Goal: Task Accomplishment & Management: Manage account settings

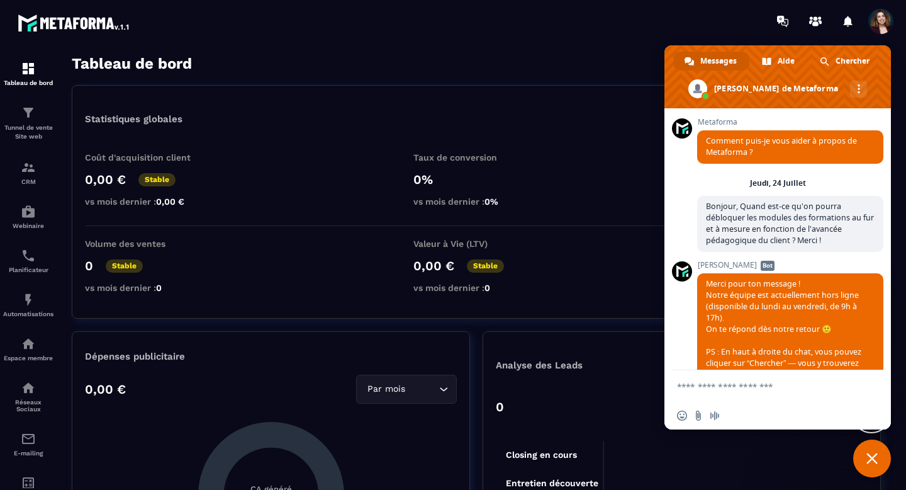
scroll to position [9032, 0]
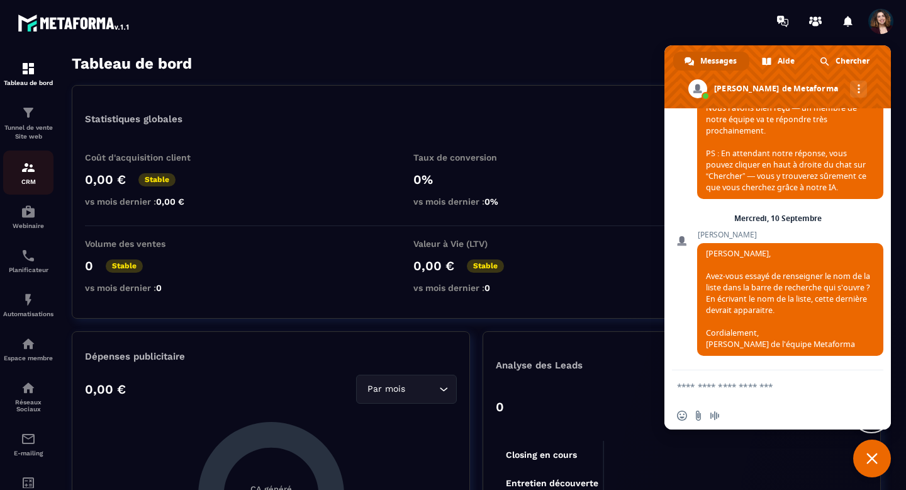
click at [37, 178] on div "CRM" at bounding box center [28, 172] width 50 height 25
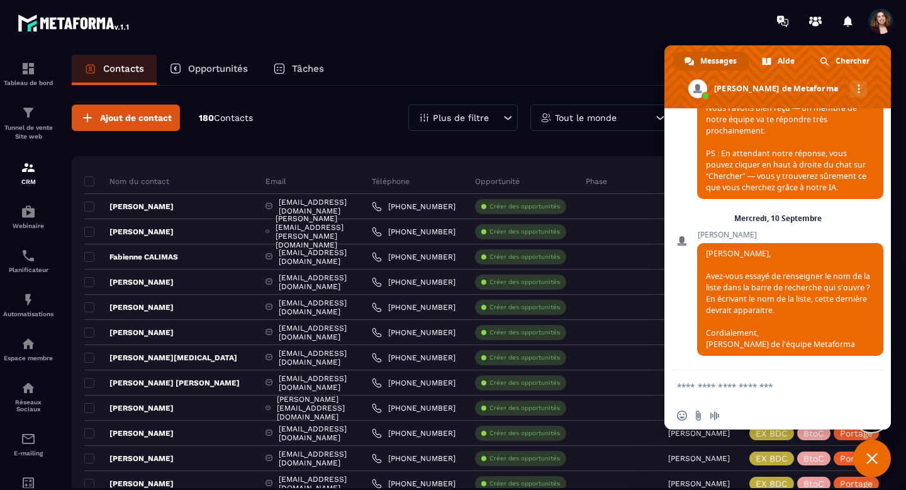
click at [878, 454] on span "Fermer le chat" at bounding box center [873, 458] width 38 height 38
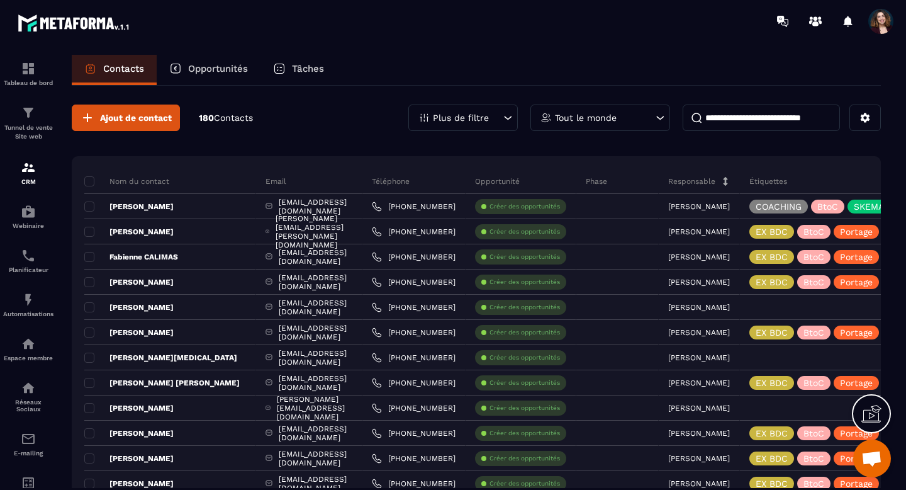
click at [505, 120] on icon at bounding box center [508, 117] width 13 height 13
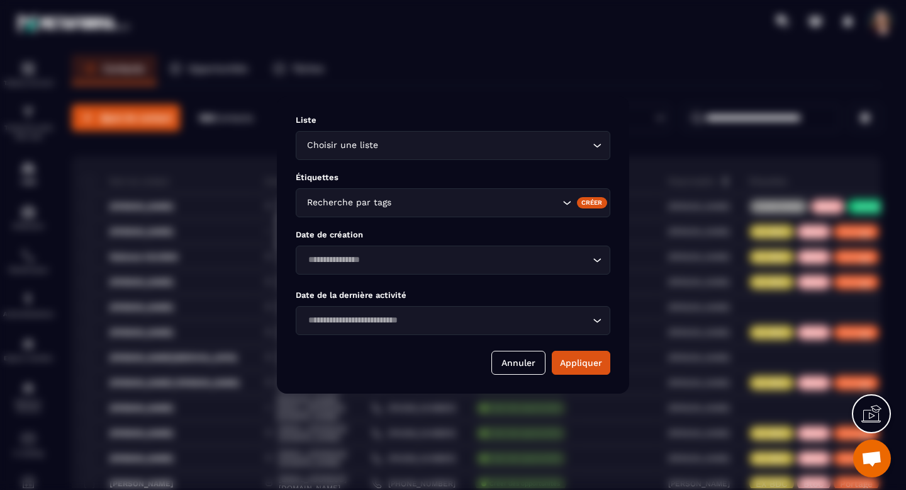
click at [599, 145] on icon "Search for option" at bounding box center [597, 145] width 13 height 13
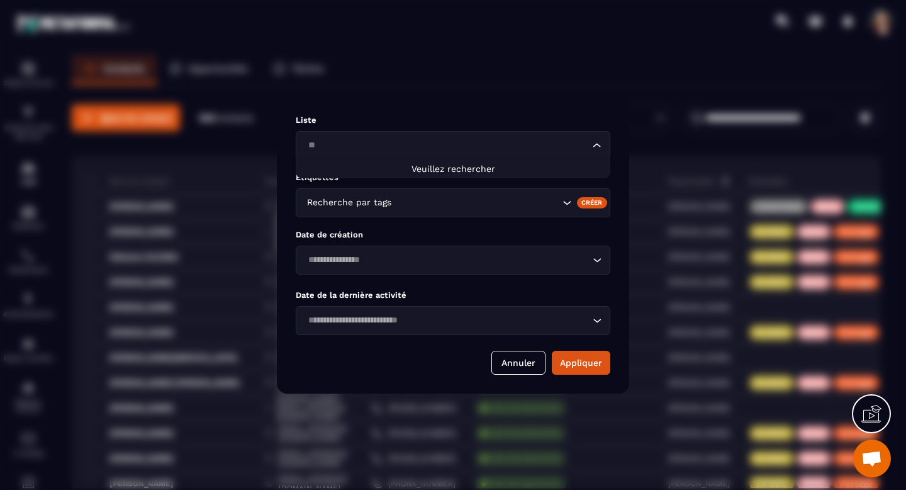
type input "*"
click at [511, 361] on button "Annuler" at bounding box center [519, 363] width 54 height 24
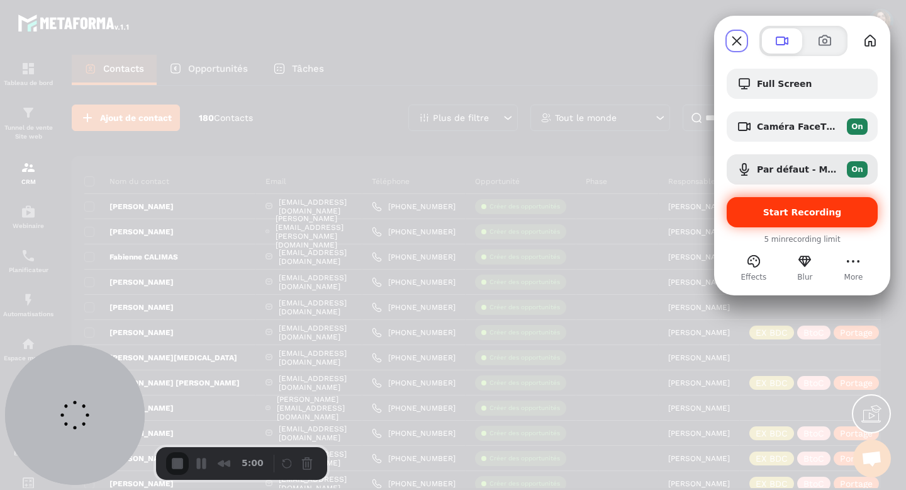
click at [763, 214] on span "Start Recording" at bounding box center [802, 212] width 131 height 10
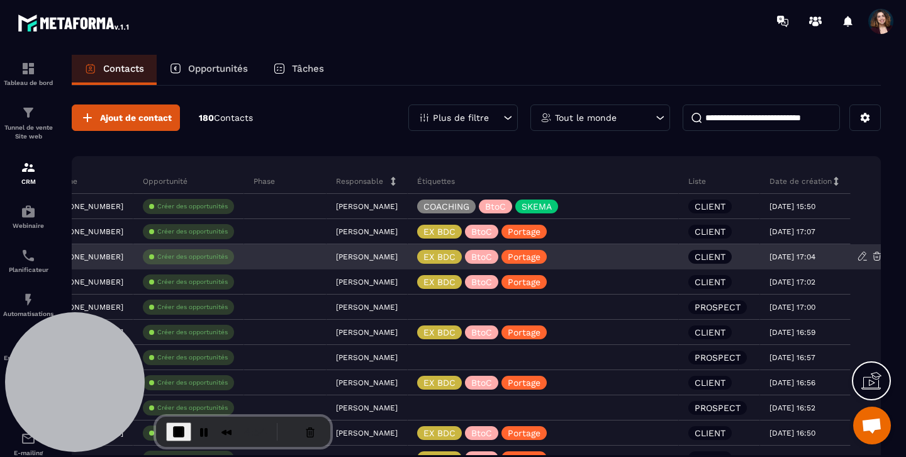
scroll to position [0, 373]
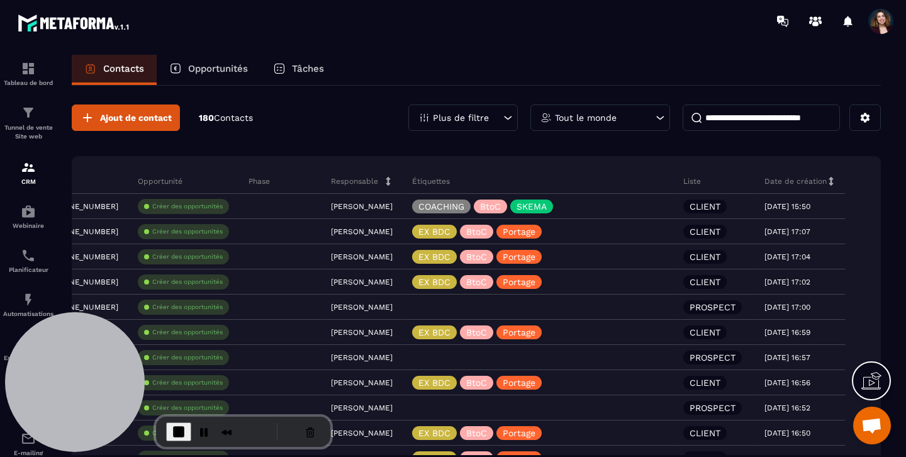
click at [507, 118] on icon at bounding box center [509, 118] width 8 height 4
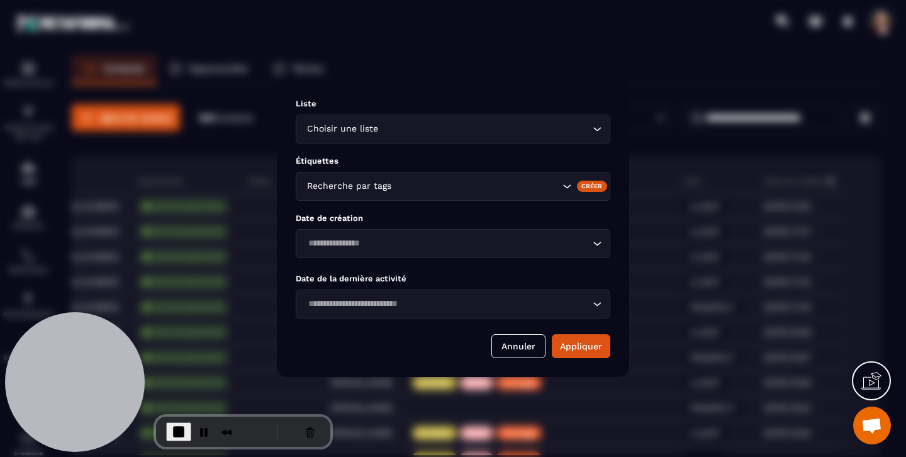
click at [596, 127] on icon "Search for option" at bounding box center [597, 129] width 13 height 13
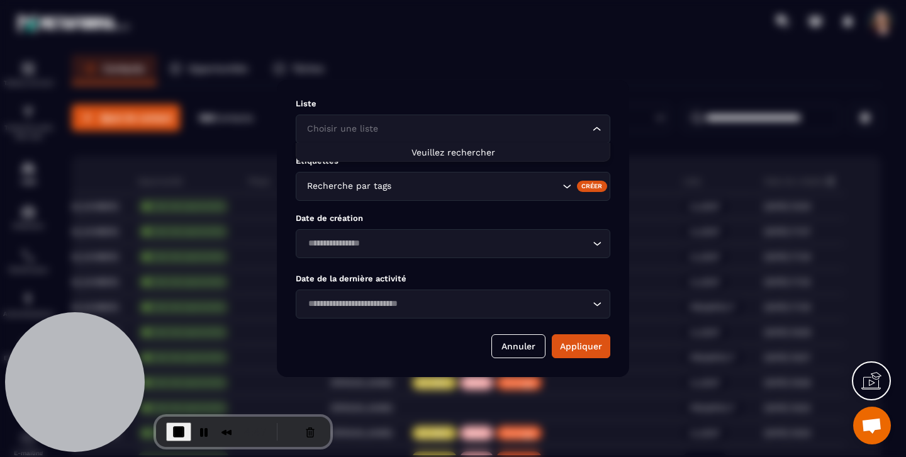
click at [490, 131] on input "Search for option" at bounding box center [447, 129] width 286 height 14
click at [325, 125] on input "******" at bounding box center [447, 129] width 286 height 14
type input "********"
click at [509, 343] on button "Annuler" at bounding box center [519, 346] width 54 height 24
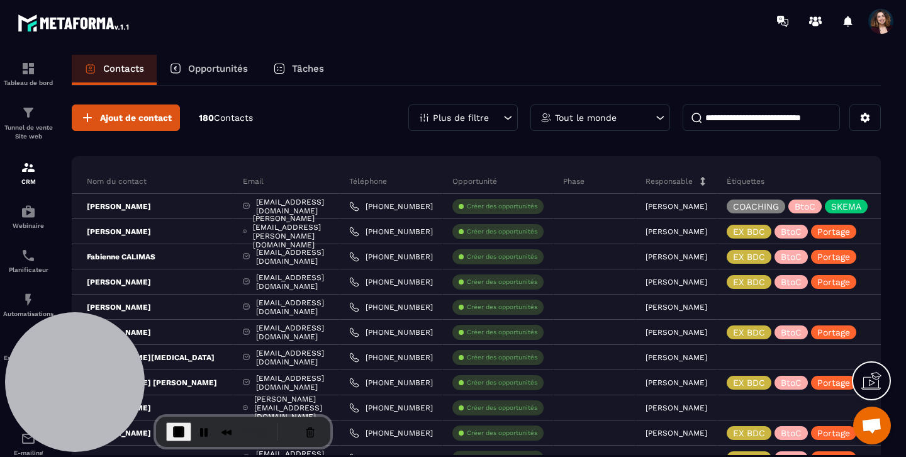
scroll to position [0, 0]
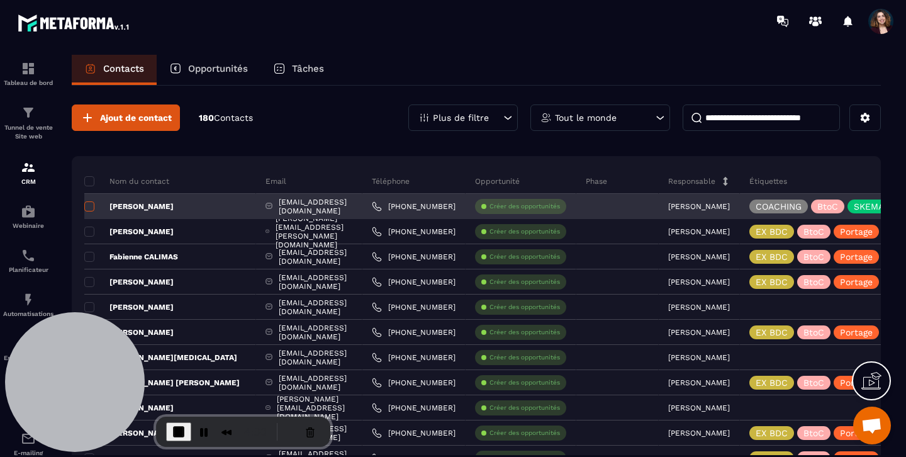
click at [89, 205] on span at bounding box center [89, 206] width 10 height 10
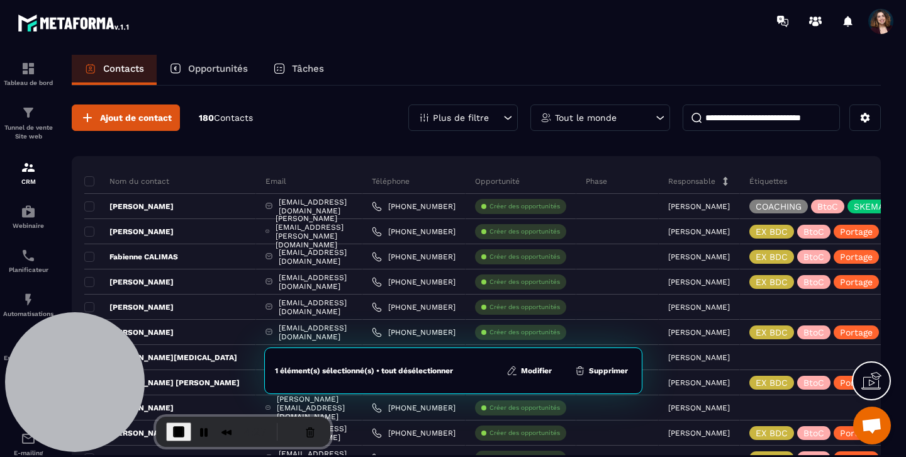
click at [532, 372] on button "Modifier" at bounding box center [529, 370] width 53 height 13
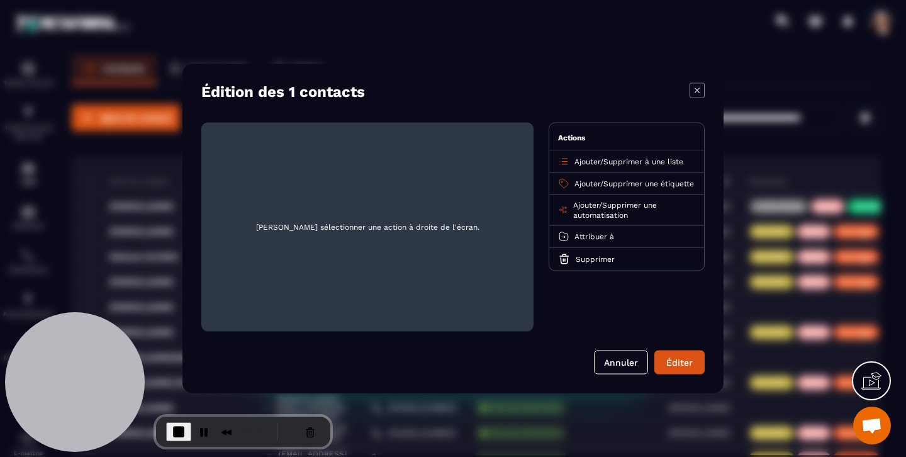
click at [585, 163] on span "Ajouter" at bounding box center [588, 161] width 26 height 9
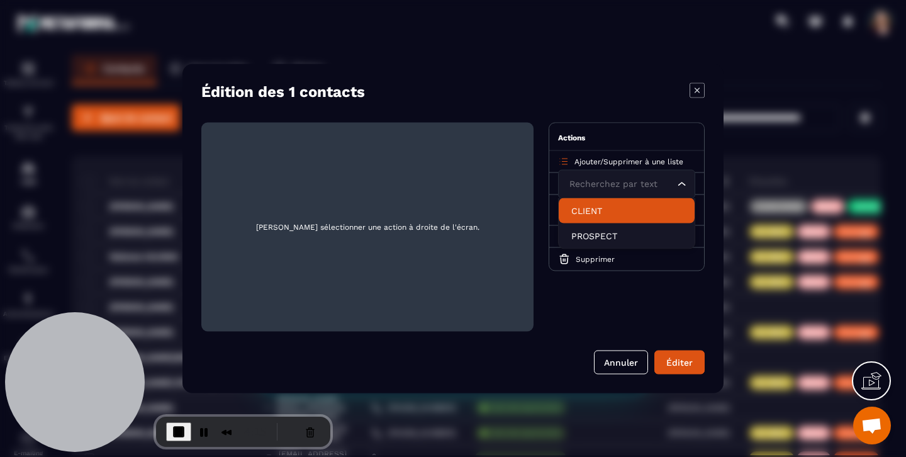
click at [589, 213] on p "CLIENT" at bounding box center [627, 211] width 111 height 13
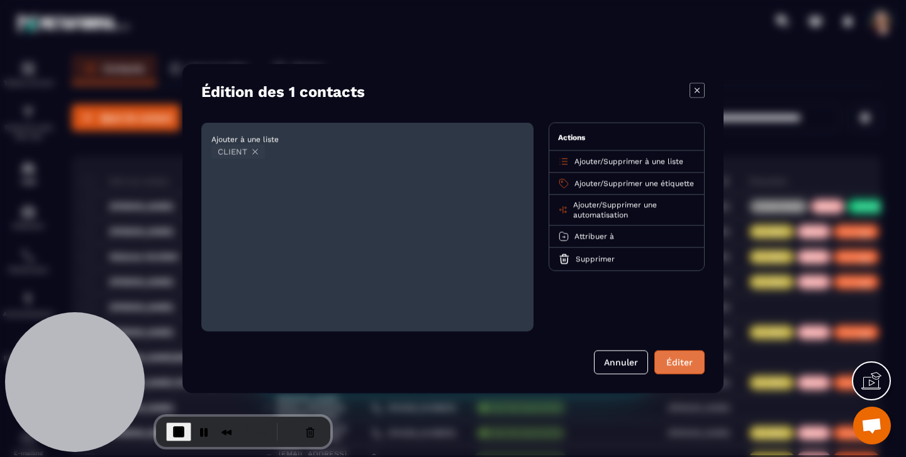
click at [686, 362] on button "Éditer" at bounding box center [680, 363] width 50 height 24
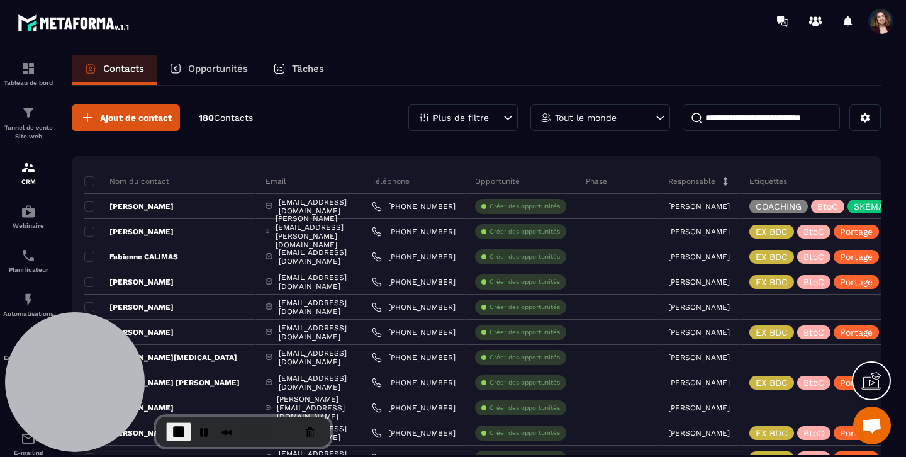
click at [507, 119] on icon at bounding box center [509, 118] width 8 height 4
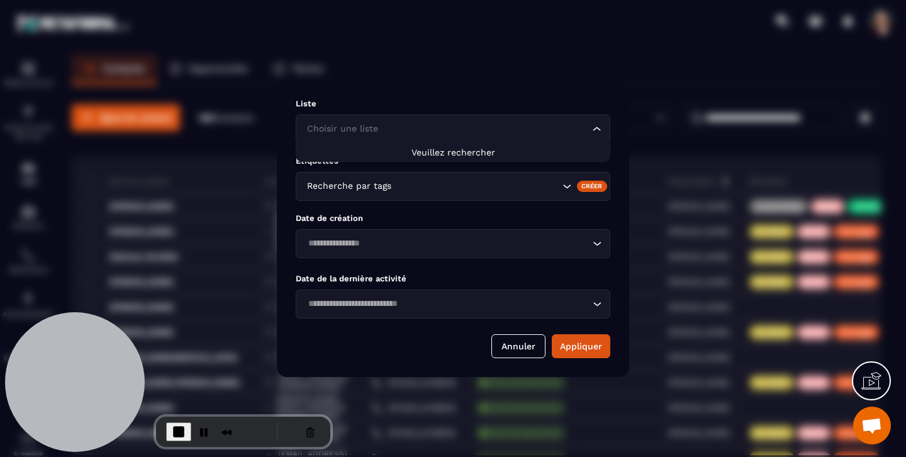
click at [599, 123] on icon "Search for option" at bounding box center [597, 129] width 13 height 13
click at [524, 346] on button "Annuler" at bounding box center [519, 346] width 54 height 24
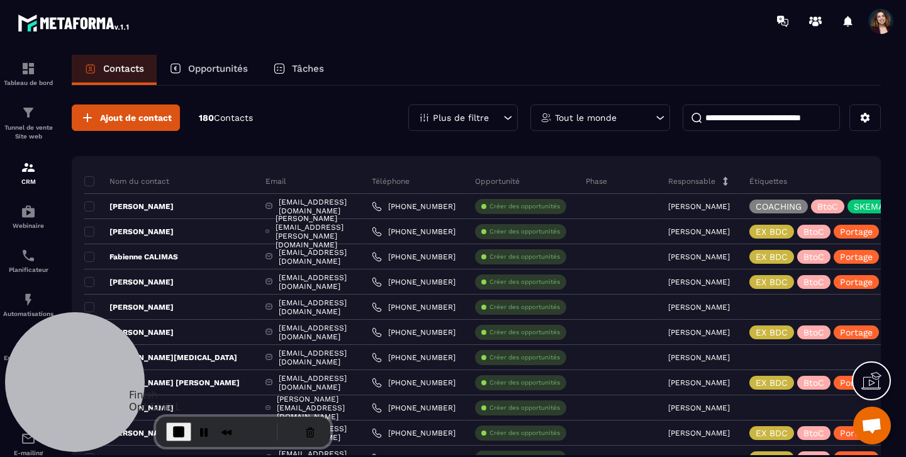
click at [176, 432] on span "End Recording" at bounding box center [178, 431] width 15 height 15
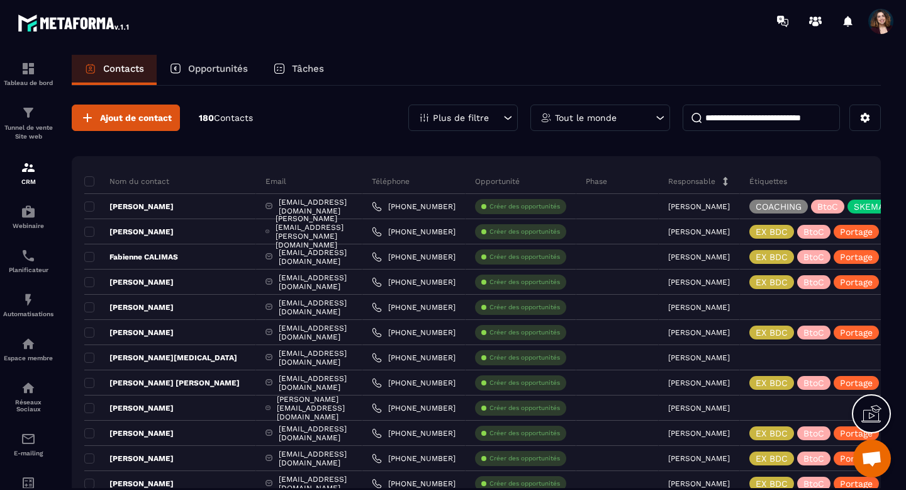
click at [868, 464] on span "Ouvrir le chat" at bounding box center [872, 460] width 21 height 18
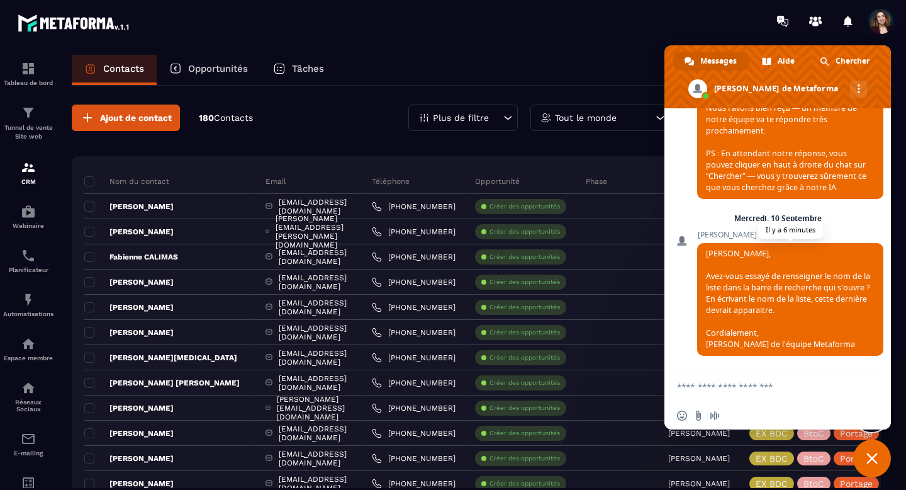
scroll to position [9192, 0]
click at [716, 388] on textarea "Entrez votre message..." at bounding box center [764, 386] width 174 height 11
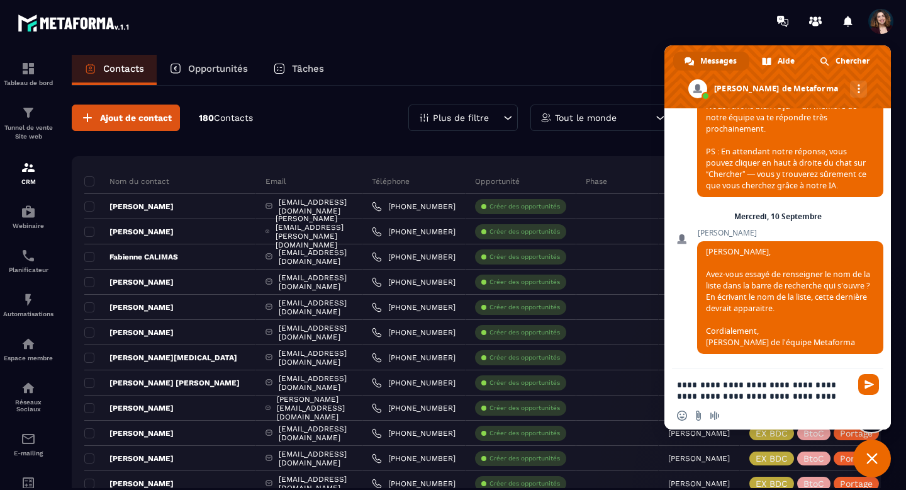
paste textarea "**********"
type textarea "**********"
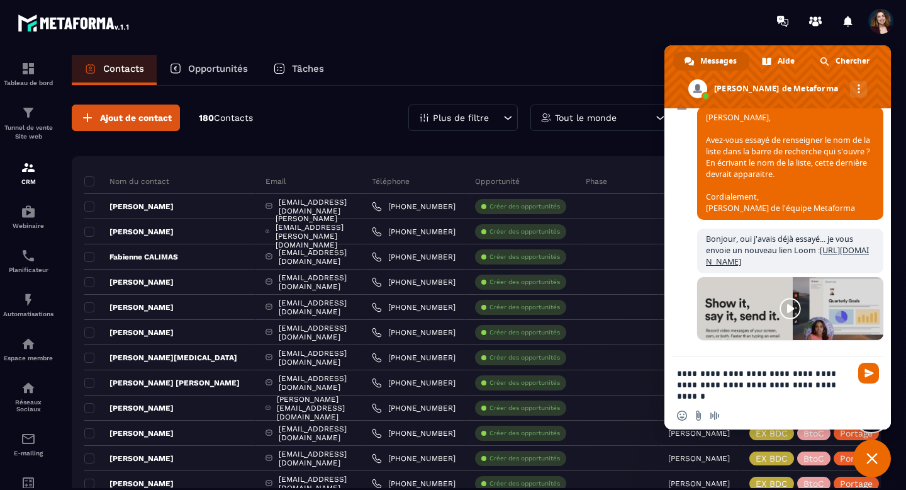
scroll to position [0, 0]
click at [788, 375] on textarea "**********" at bounding box center [764, 385] width 174 height 34
type textarea "**********"
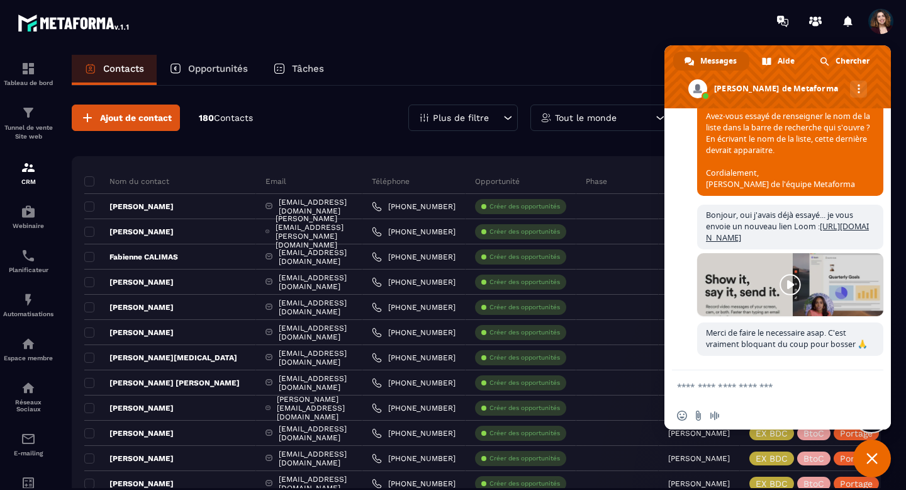
scroll to position [9377, 0]
